Goal: Navigation & Orientation: Find specific page/section

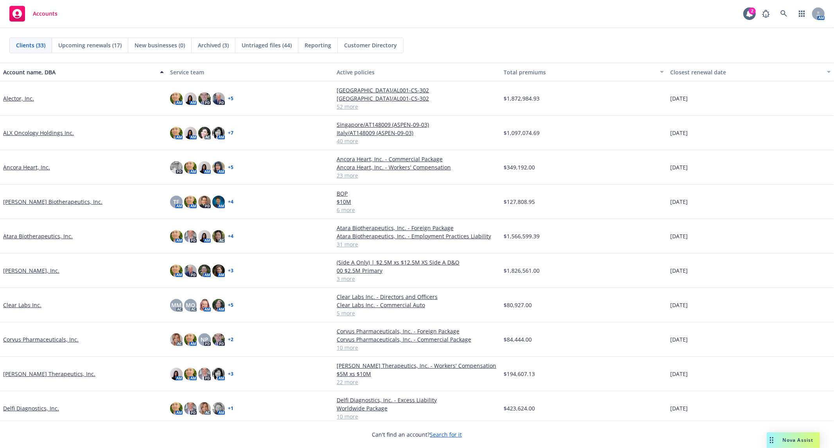
click at [267, 41] on span "Untriaged files (44)" at bounding box center [267, 45] width 50 height 8
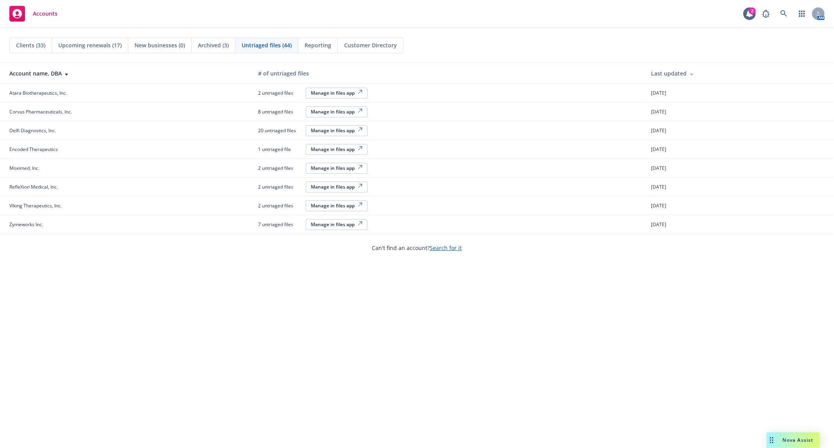
click at [45, 47] on span "Clients (33)" at bounding box center [30, 45] width 29 height 8
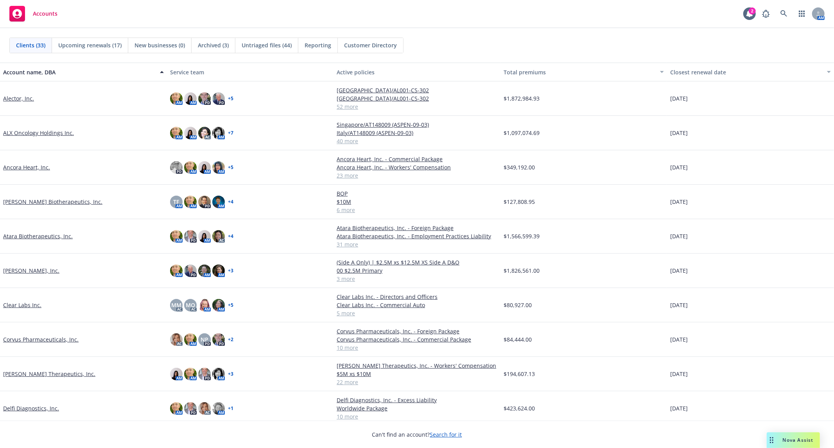
click at [199, 47] on span "Archived (3)" at bounding box center [213, 45] width 31 height 8
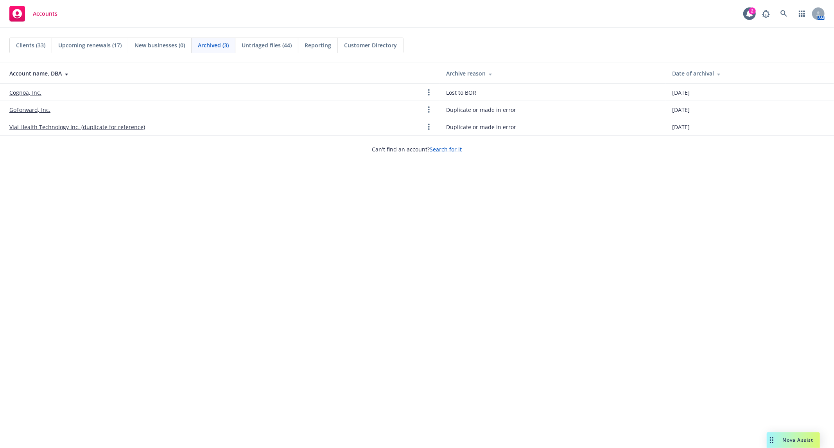
click at [41, 42] on span "Clients (33)" at bounding box center [30, 45] width 29 height 8
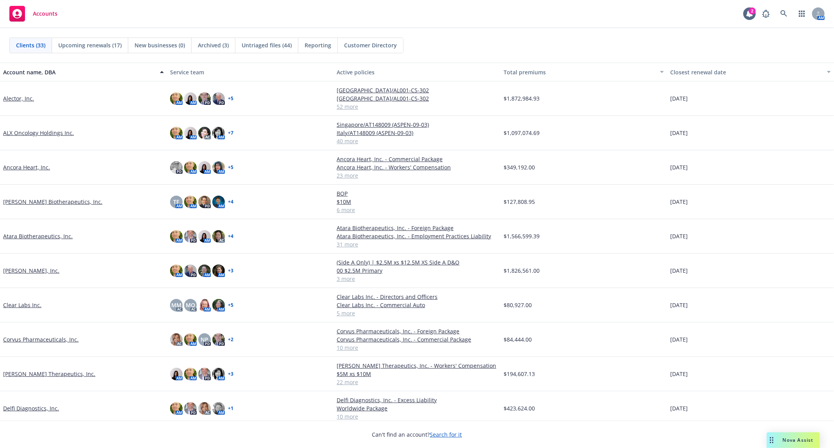
click at [280, 4] on div "Accounts 2 AM" at bounding box center [417, 14] width 834 height 28
